Goal: Task Accomplishment & Management: Manage account settings

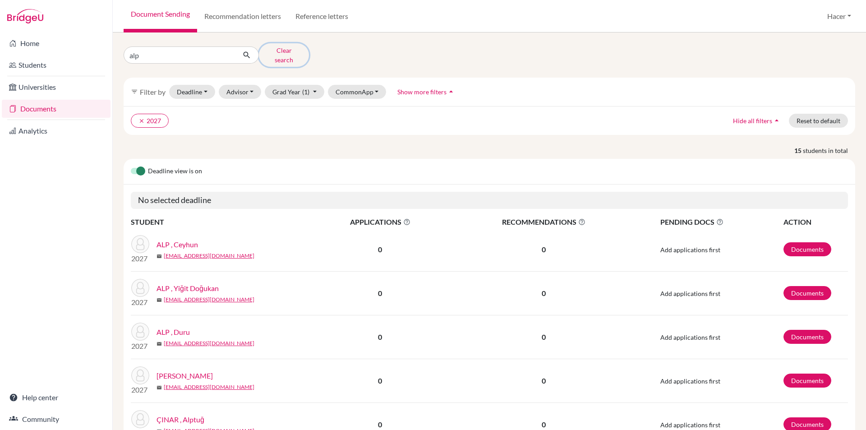
click at [288, 53] on button "Clear search" at bounding box center [284, 54] width 50 height 23
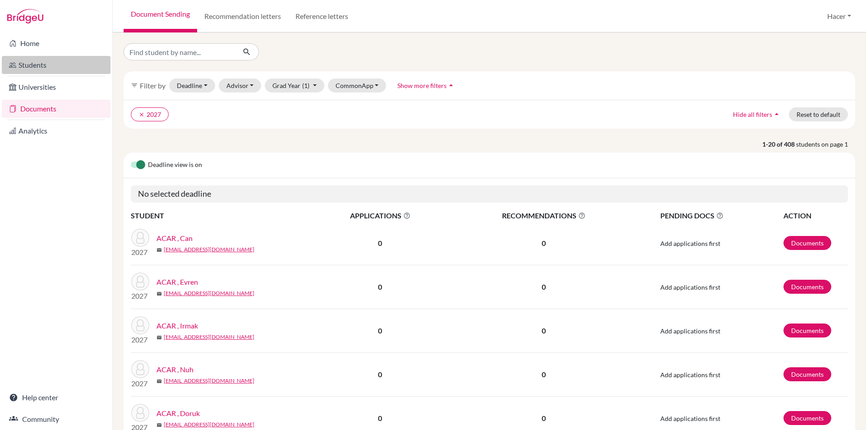
click at [41, 64] on link "Students" at bounding box center [56, 65] width 109 height 18
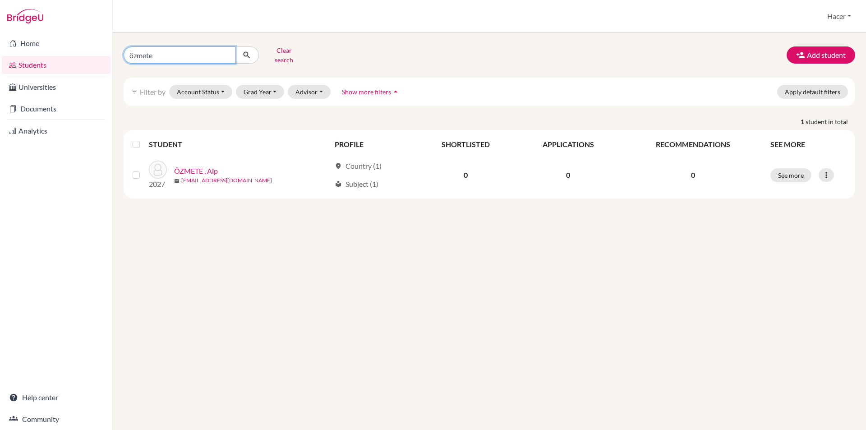
click at [226, 51] on input "özmete" at bounding box center [180, 54] width 112 height 17
click at [275, 49] on button "Clear search" at bounding box center [284, 54] width 50 height 23
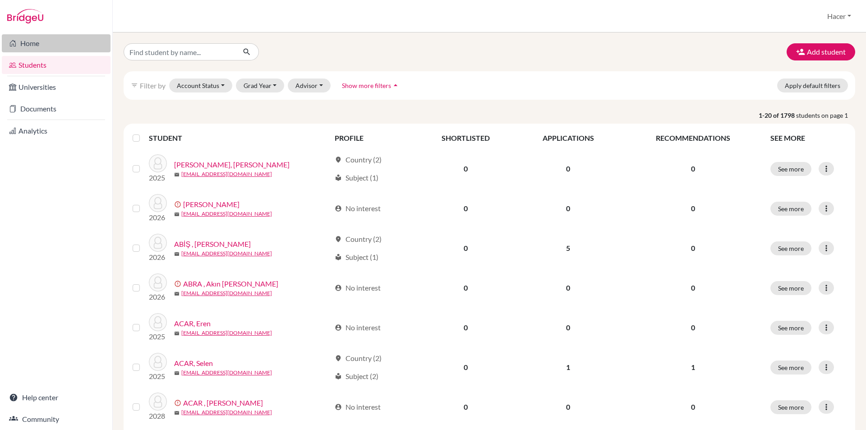
click at [36, 43] on link "Home" at bounding box center [56, 43] width 109 height 18
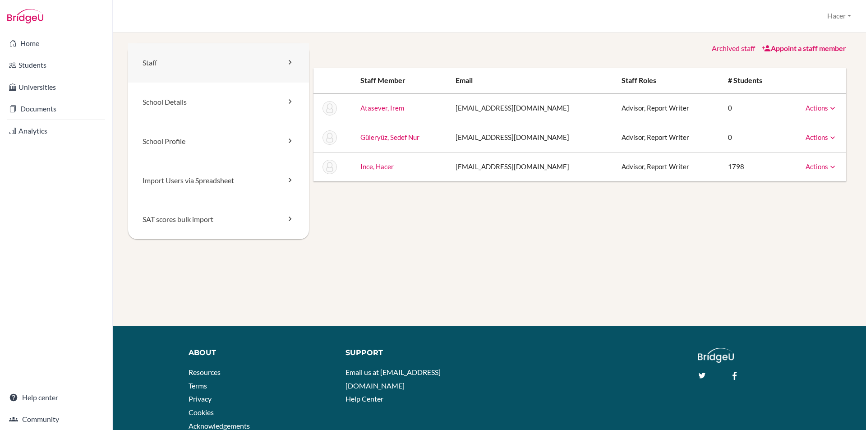
click at [149, 61] on link "Staff" at bounding box center [218, 62] width 181 height 39
click at [167, 98] on link "School Details" at bounding box center [218, 102] width 181 height 39
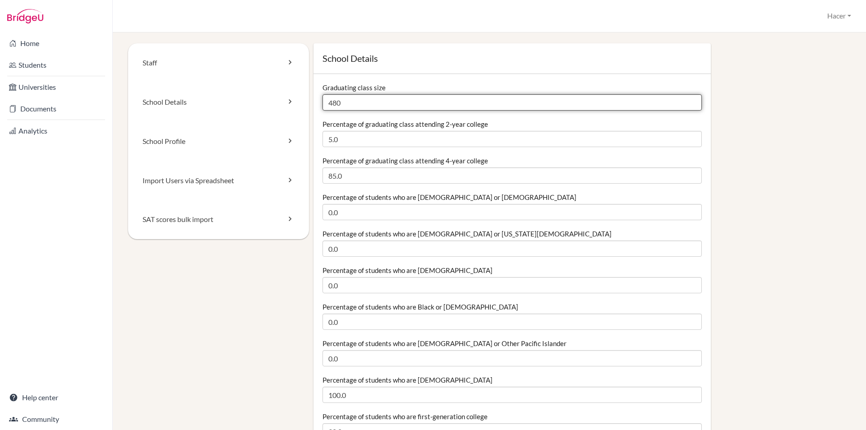
click at [354, 105] on input "480" at bounding box center [511, 102] width 379 height 16
type input "448"
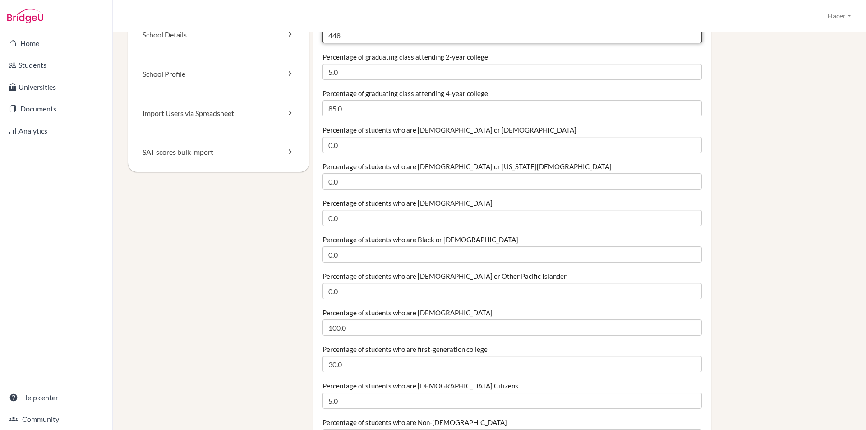
scroll to position [45, 0]
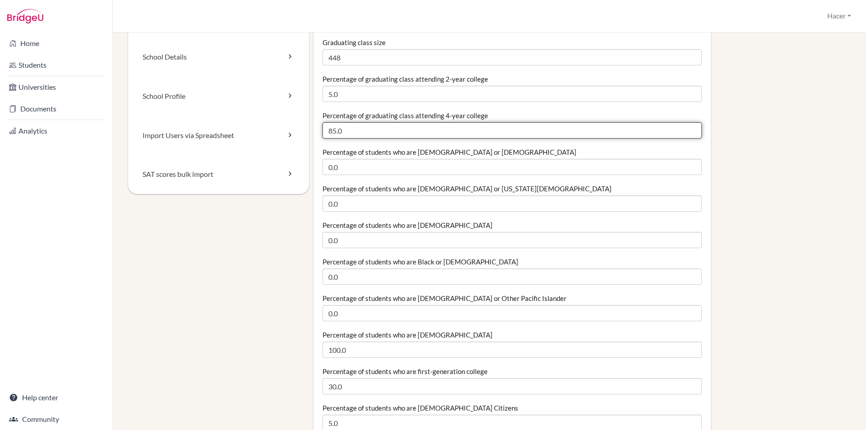
click at [334, 133] on input "85.0" at bounding box center [511, 130] width 379 height 16
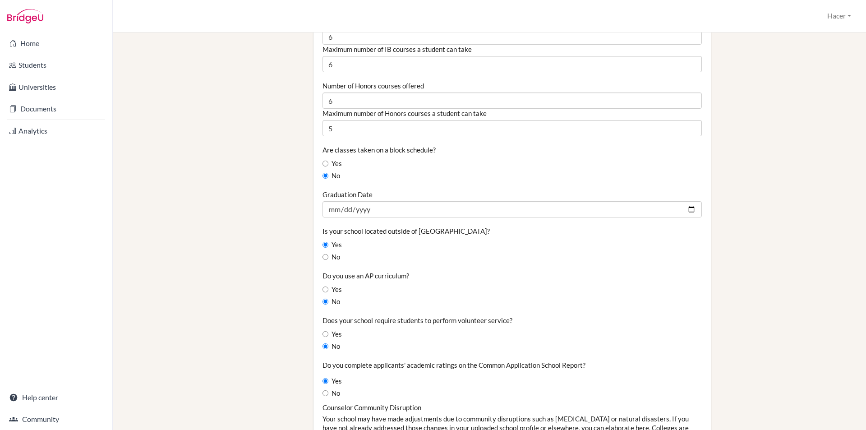
scroll to position [721, 0]
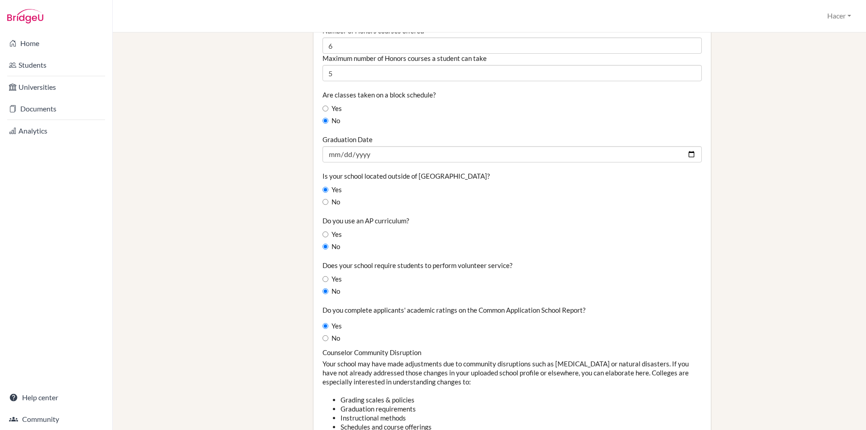
type input "90.0"
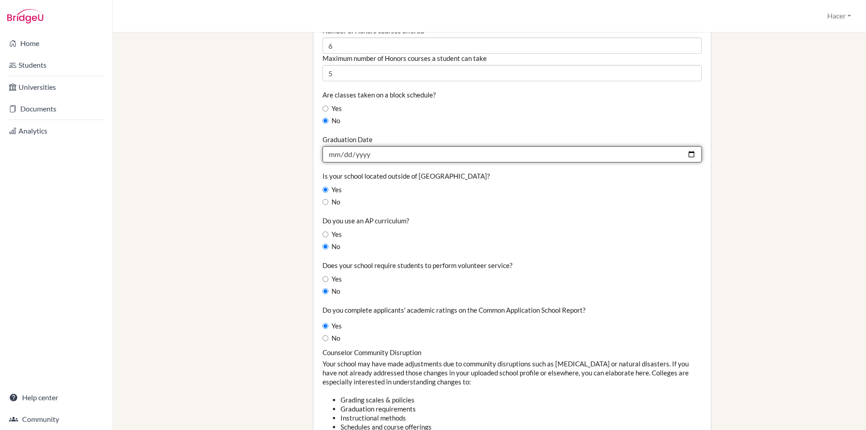
click at [688, 156] on input "[DATE]" at bounding box center [511, 154] width 379 height 16
type input "[DATE]"
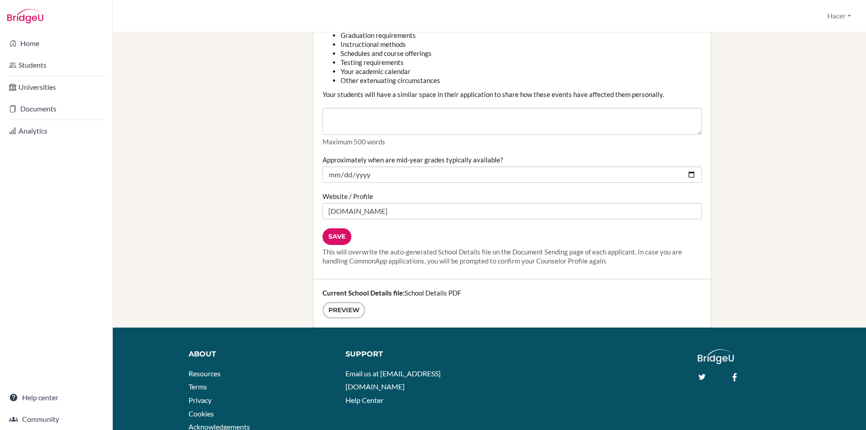
scroll to position [1127, 0]
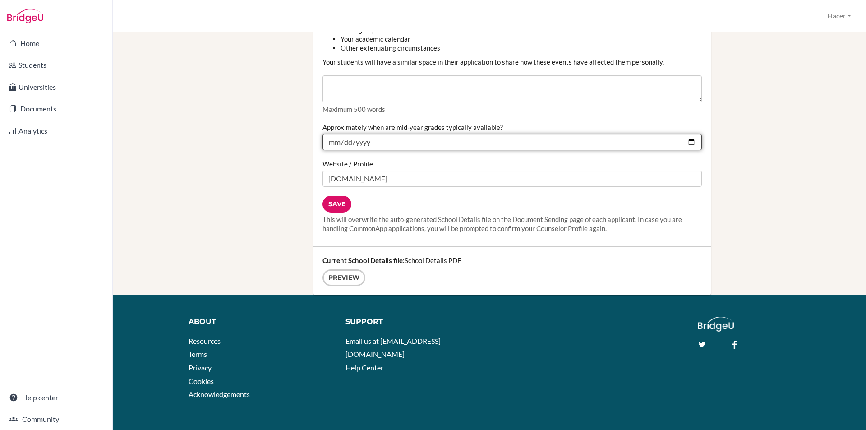
click at [685, 141] on input "[DATE]" at bounding box center [511, 142] width 379 height 16
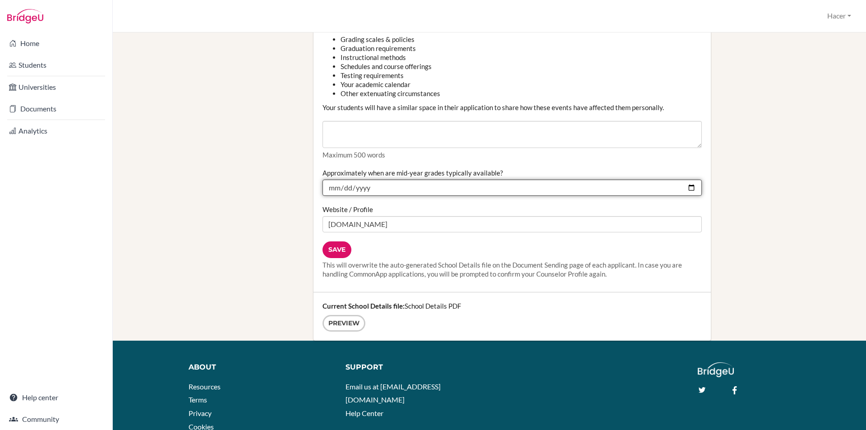
scroll to position [1082, 0]
click at [687, 188] on input "[DATE]" at bounding box center [511, 187] width 379 height 16
type input "[DATE]"
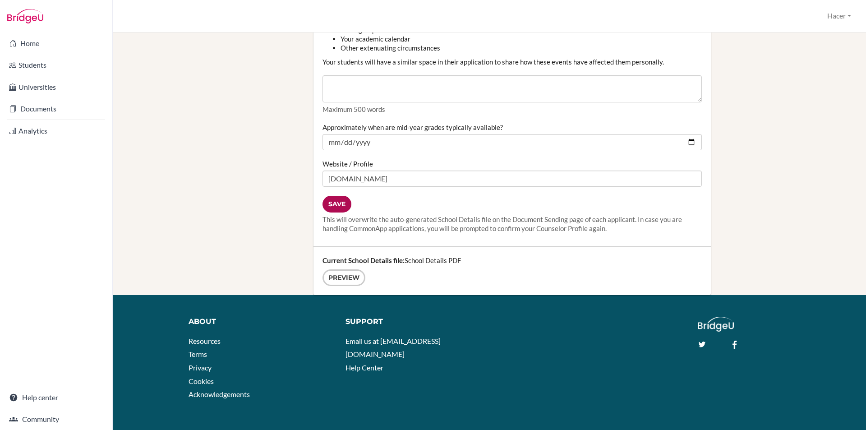
click at [338, 204] on input "Save" at bounding box center [336, 204] width 29 height 17
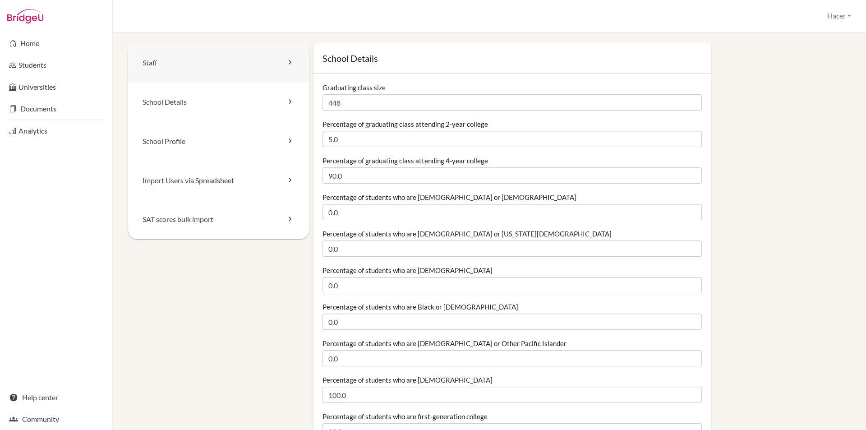
click at [143, 61] on link "Staff" at bounding box center [218, 62] width 181 height 39
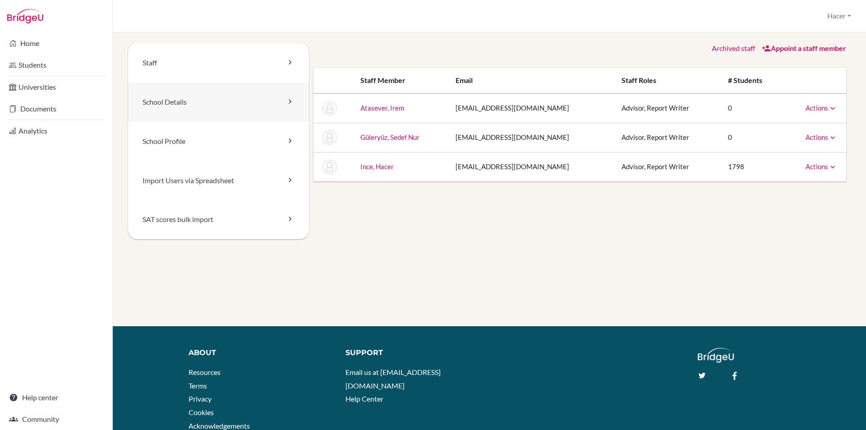
click at [157, 107] on link "School Details" at bounding box center [218, 102] width 181 height 39
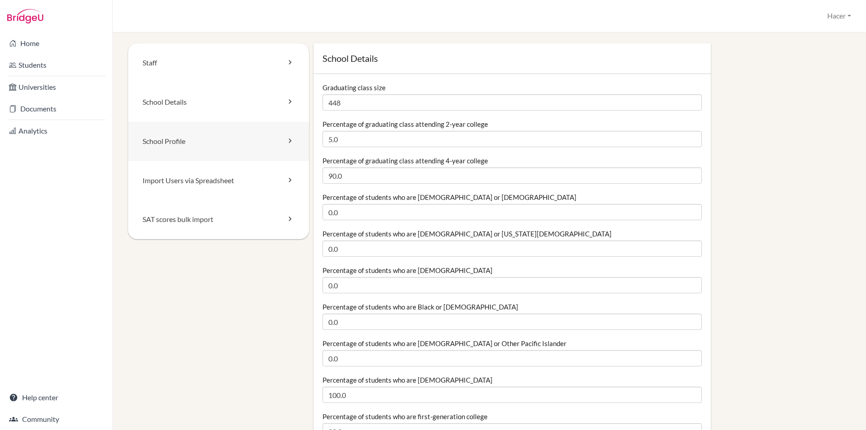
click at [198, 144] on link "School Profile" at bounding box center [218, 141] width 181 height 39
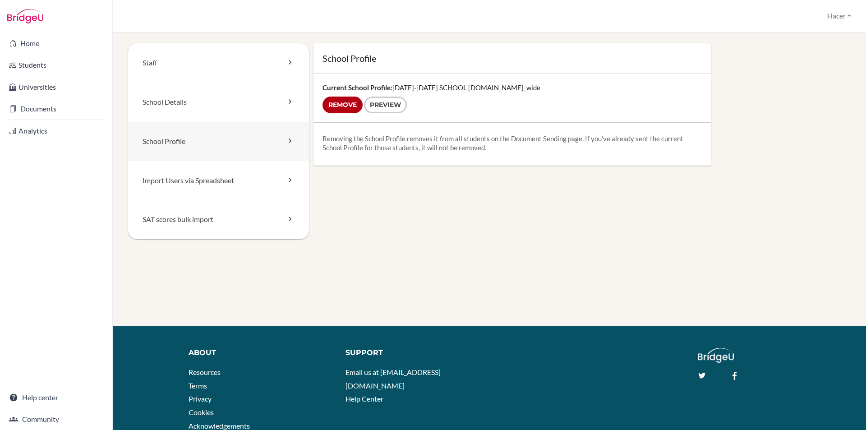
click at [160, 143] on link "School Profile" at bounding box center [218, 141] width 181 height 39
